Goal: Information Seeking & Learning: Learn about a topic

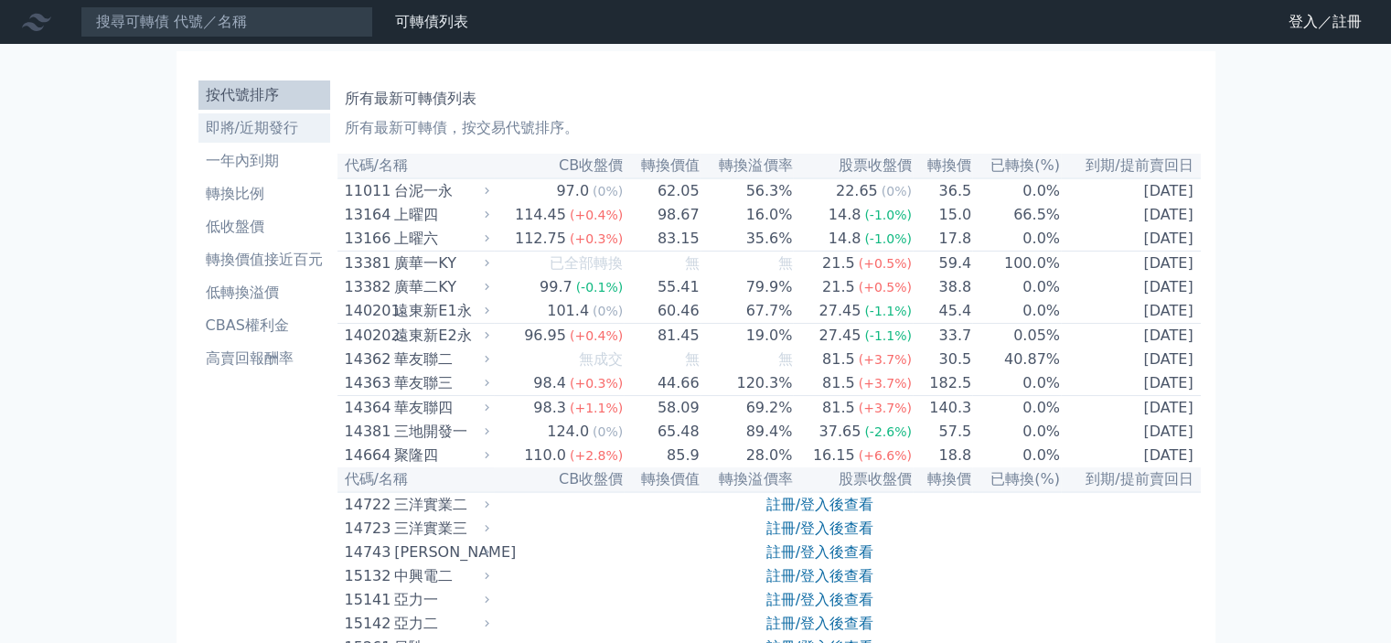
click at [264, 131] on li "即將/近期發行" at bounding box center [264, 128] width 132 height 22
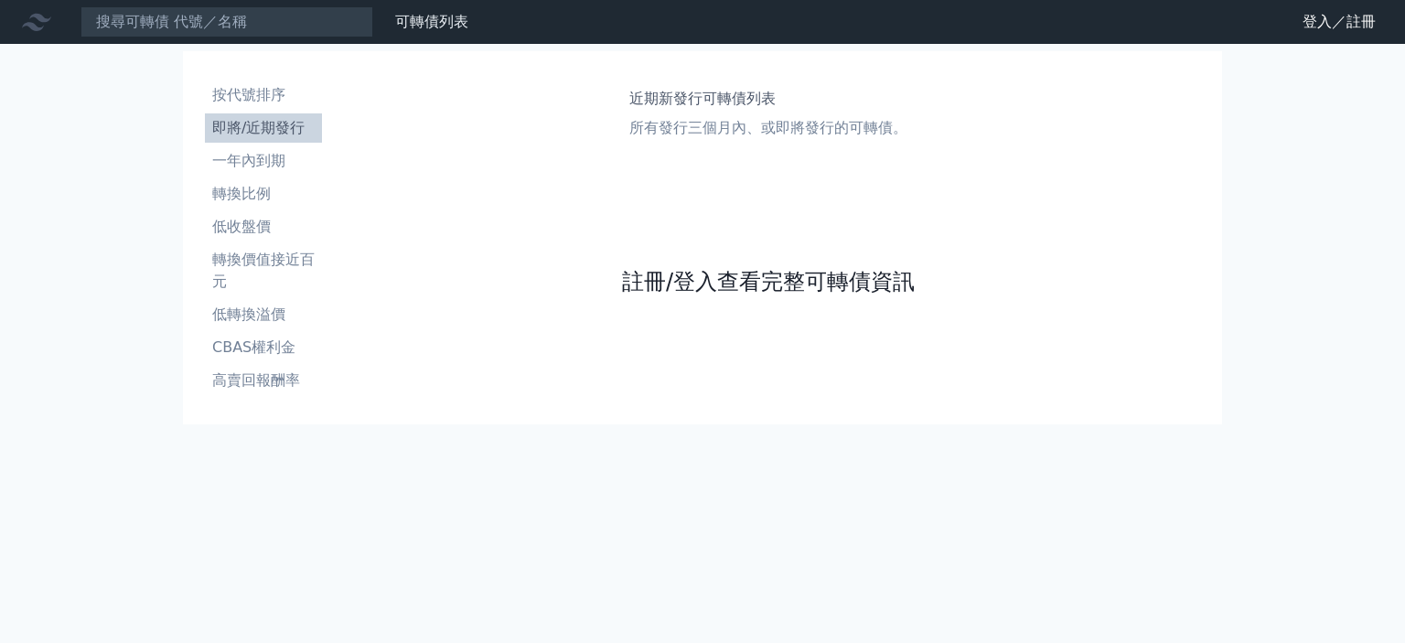
click at [748, 273] on link "註冊/登入查看完整可轉債資訊" at bounding box center [768, 281] width 293 height 29
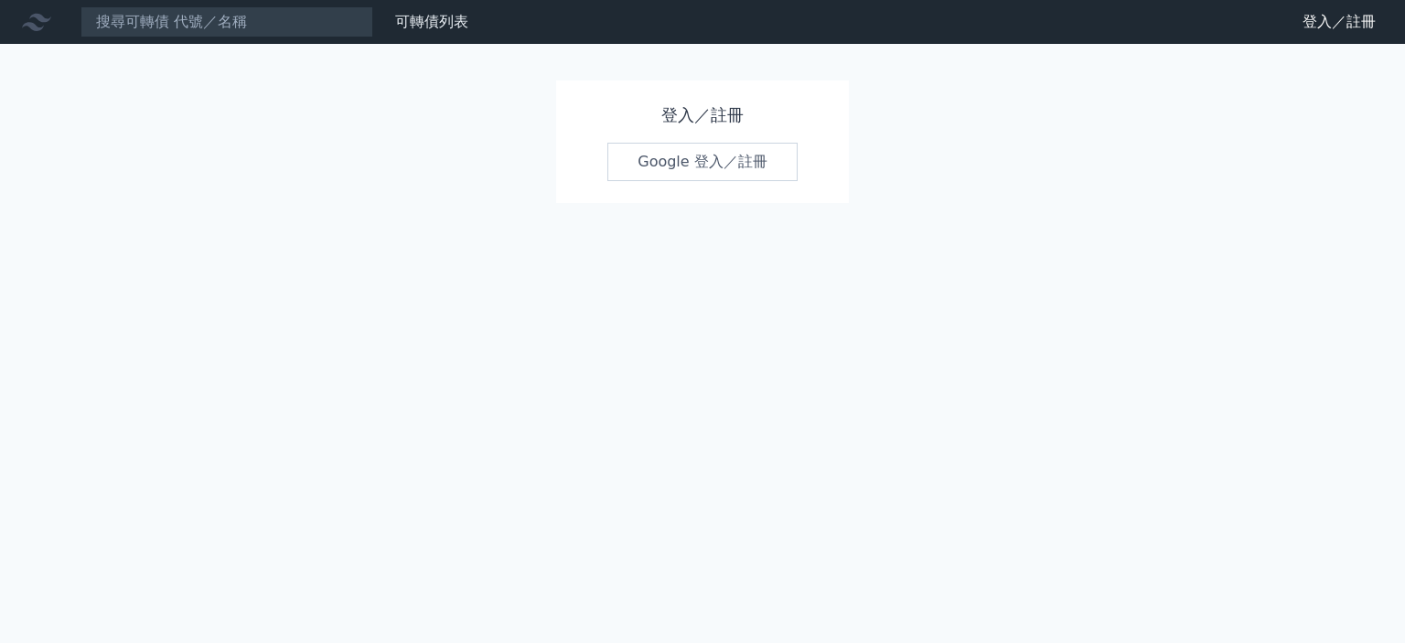
click at [719, 165] on link "Google 登入／註冊" at bounding box center [702, 162] width 190 height 38
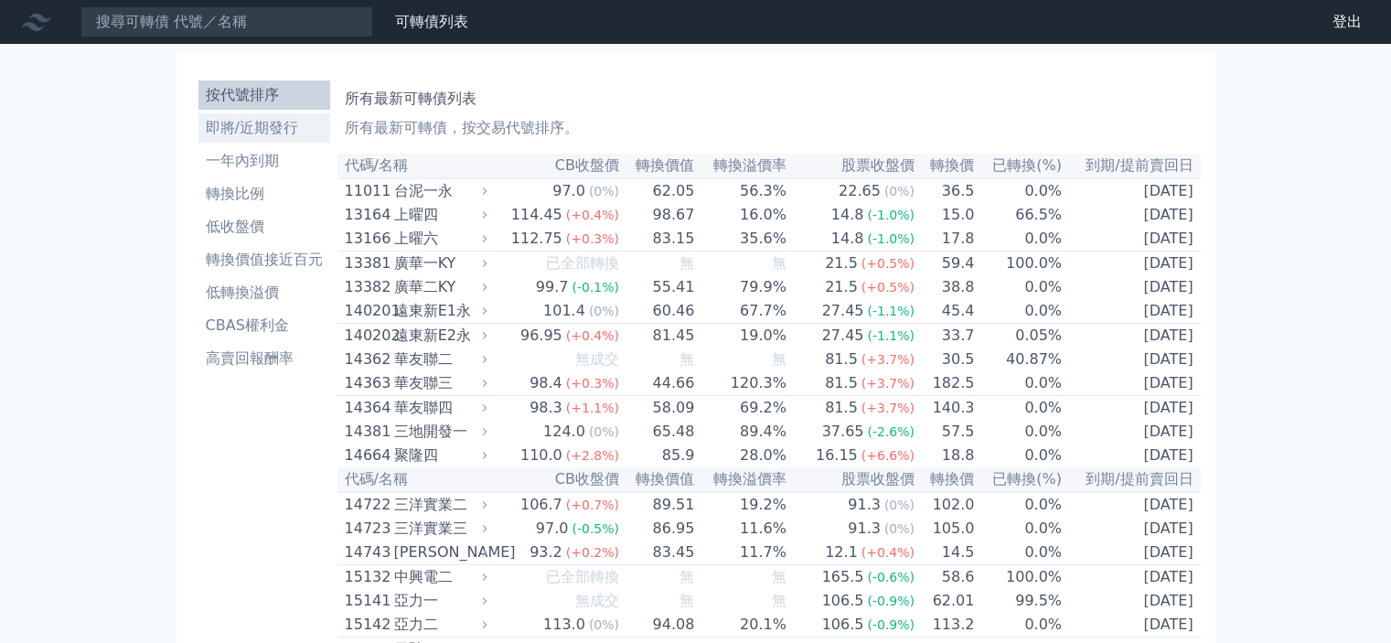
click at [273, 129] on li "即將/近期發行" at bounding box center [264, 128] width 132 height 22
click at [273, 124] on li "即將/近期發行" at bounding box center [264, 128] width 132 height 22
